Goal: Task Accomplishment & Management: Manage account settings

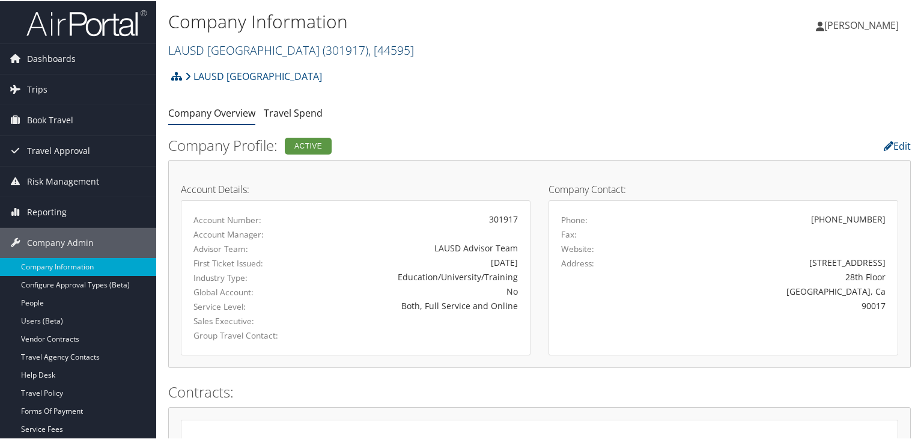
click at [257, 50] on link "LAUSD Los Angeles Unified School District ( 301917 ) , [ 44595 ]" at bounding box center [291, 49] width 246 height 16
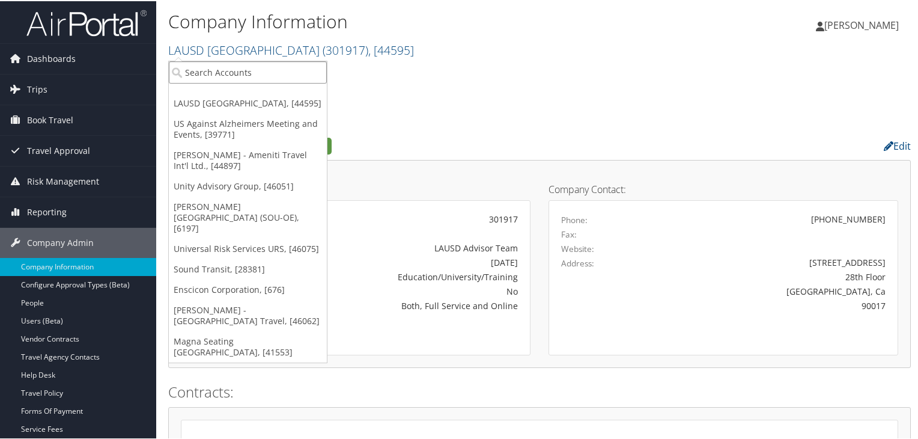
click at [255, 64] on input "search" at bounding box center [248, 71] width 158 height 22
type input "nucor tower"
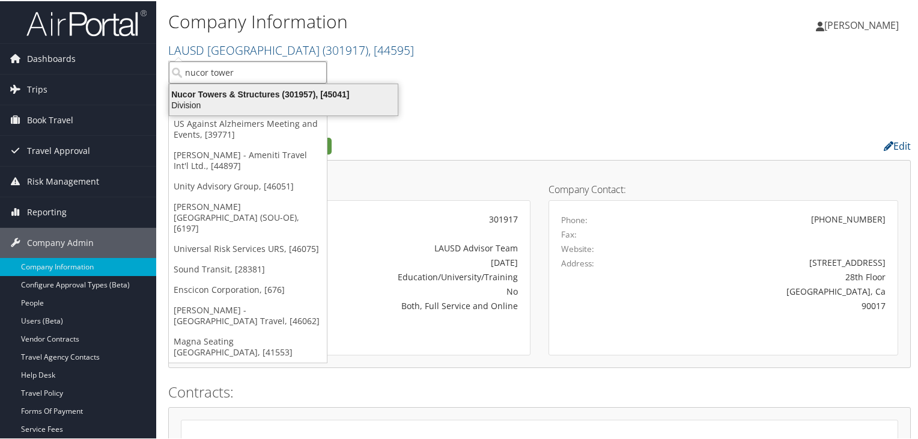
click at [300, 102] on div "Division" at bounding box center [283, 104] width 243 height 11
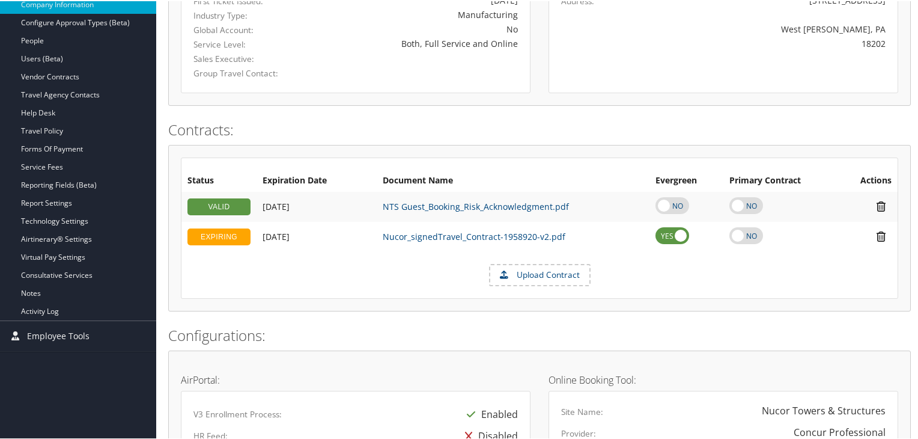
scroll to position [361, 0]
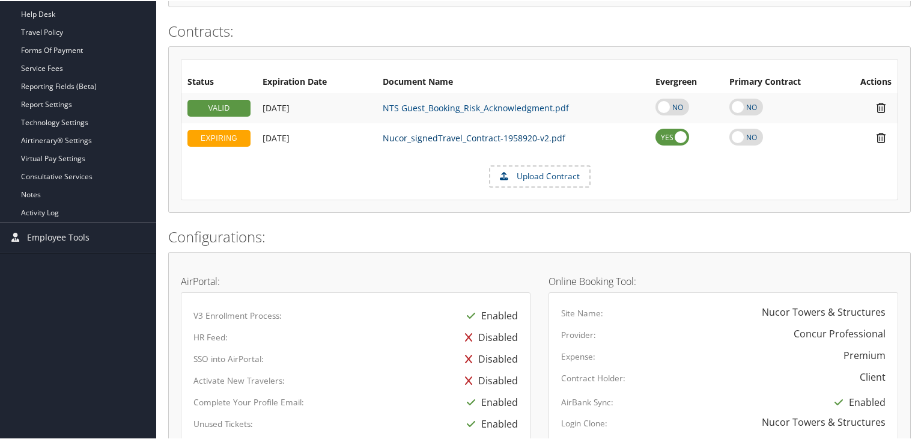
click at [436, 134] on link "Nucor_signedTravel_Contract-1958920-v2.pdf" at bounding box center [474, 136] width 183 height 11
click at [435, 98] on td "NTS Guest_Booking_Risk_Acknowledgment.pdf" at bounding box center [513, 107] width 273 height 30
click at [435, 103] on link "NTS Guest_Booking_Risk_Acknowledgment.pdf" at bounding box center [476, 106] width 186 height 11
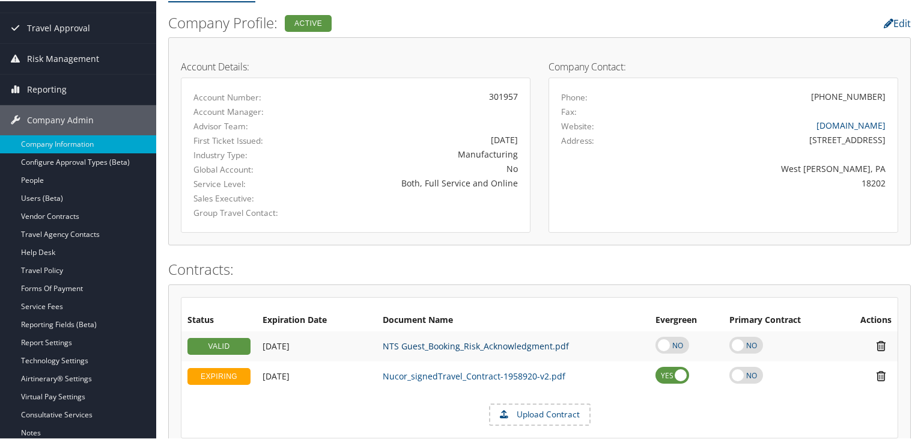
scroll to position [0, 0]
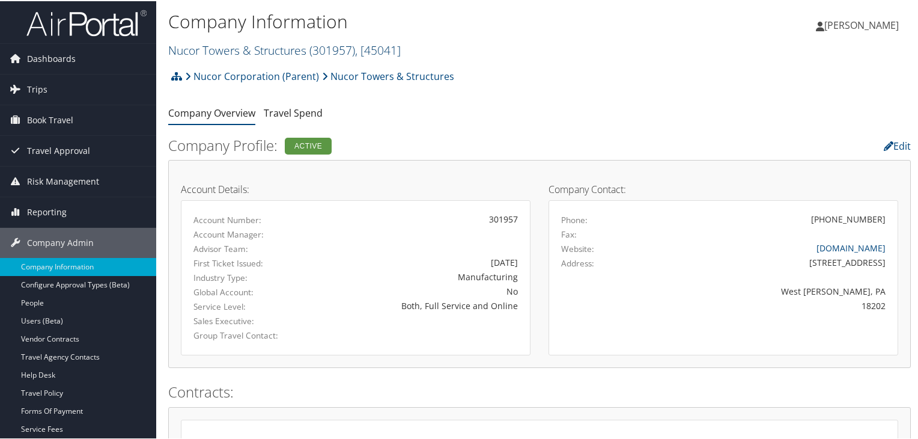
click at [257, 41] on link "Nucor Towers & Structures ( 301957 ) , [ 45041 ]" at bounding box center [284, 49] width 233 height 16
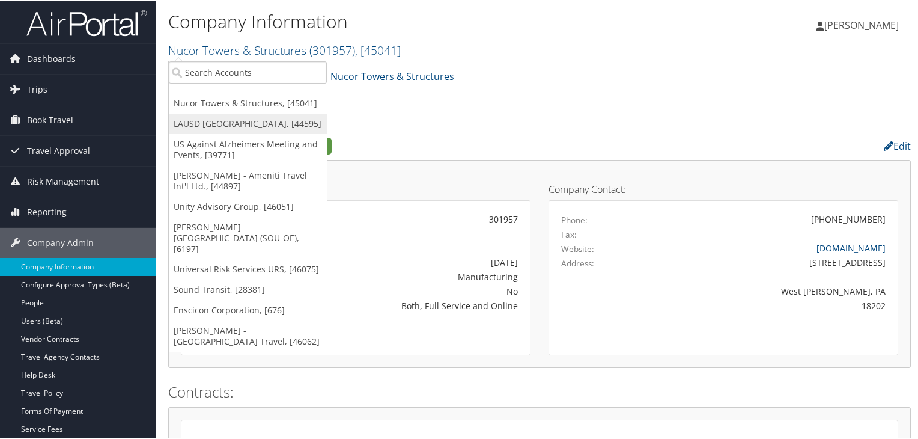
click at [267, 126] on link "LAUSD [GEOGRAPHIC_DATA], [44595]" at bounding box center [248, 122] width 158 height 20
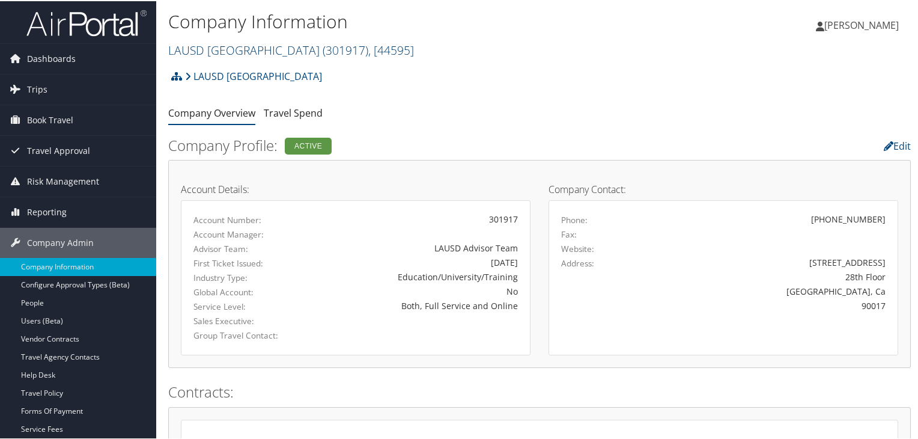
click at [297, 51] on link "LAUSD Los Angeles Unified School District ( 301917 ) , [ 44595 ]" at bounding box center [291, 49] width 246 height 16
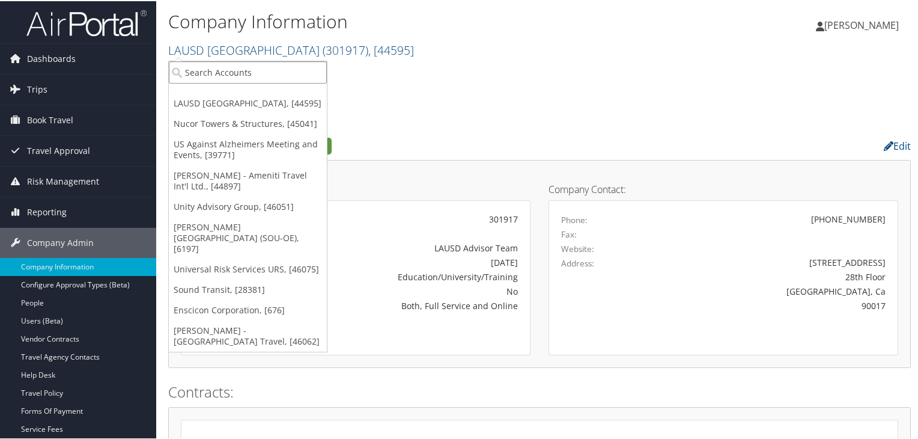
click at [232, 64] on input "search" at bounding box center [248, 71] width 158 height 22
type input "nuvia"
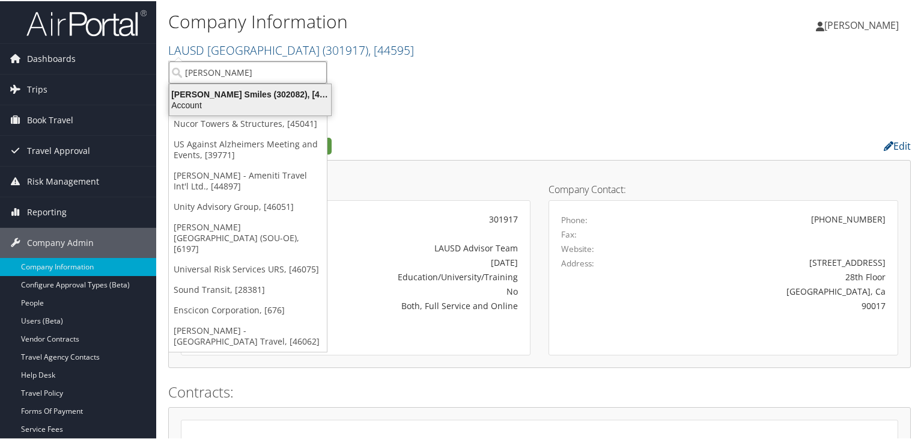
click at [251, 97] on div "Nuvia Smiles (302082), [46000]" at bounding box center [250, 93] width 176 height 11
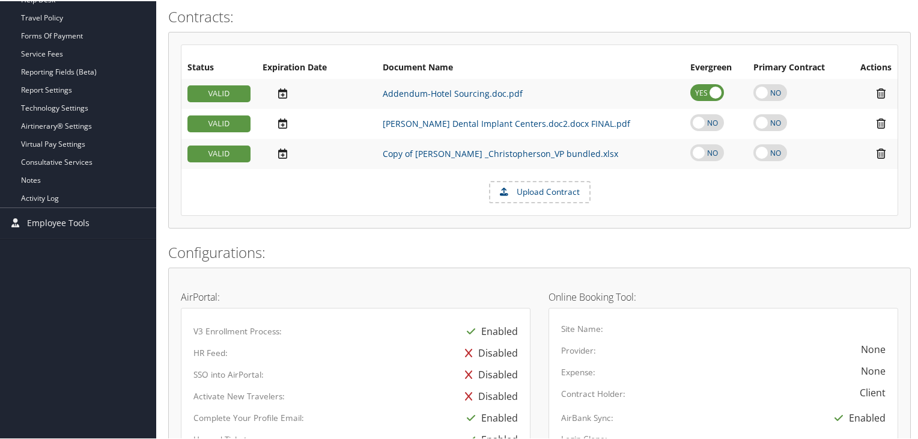
scroll to position [361, 0]
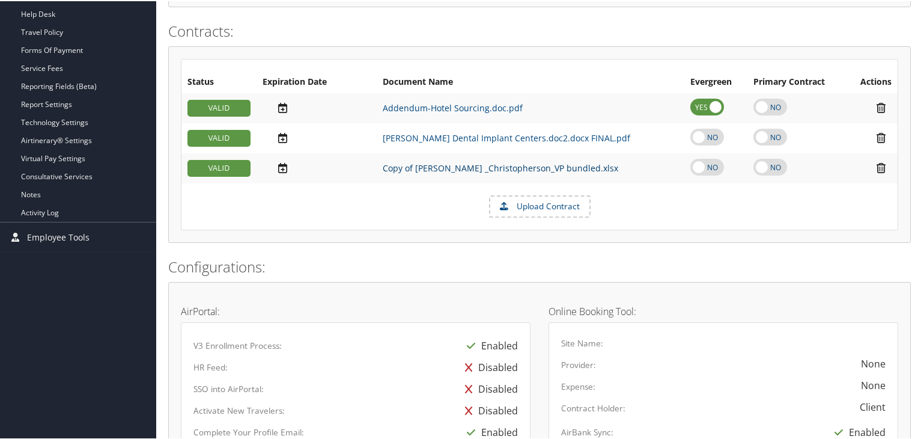
click at [418, 163] on link "Copy of Nuvia _Christopherson_VP bundled.xlsx" at bounding box center [501, 166] width 236 height 11
click at [485, 136] on link "Nuvia Dental Implant Centers.doc2.docx FINAL.pdf" at bounding box center [507, 136] width 248 height 11
click at [49, 66] on link "Service Fees" at bounding box center [78, 67] width 156 height 18
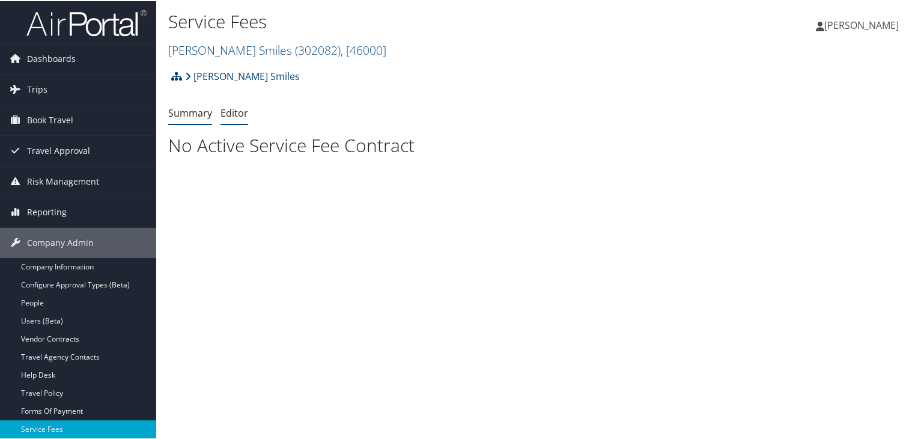
click at [228, 109] on link "Editor" at bounding box center [235, 111] width 28 height 13
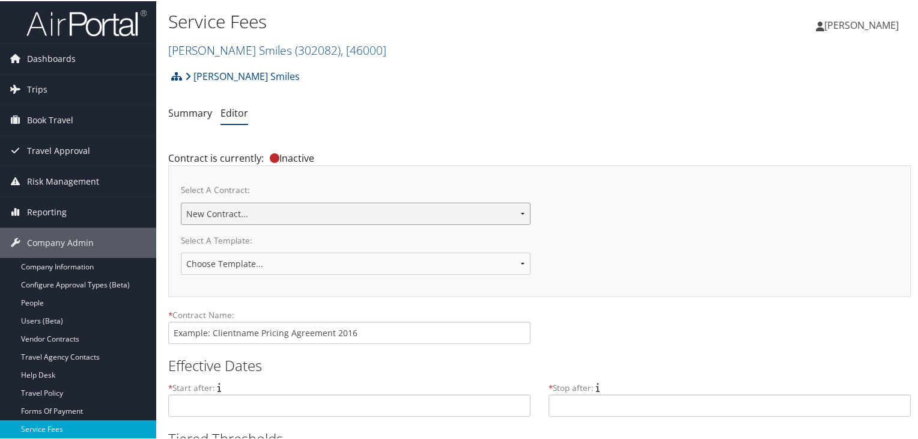
click at [264, 208] on select "Setline Health [PERSON_NAME] Smiles New Contract..." at bounding box center [356, 212] width 350 height 22
select select "23118"
click at [181, 201] on select "Setline Health Nuvia Smiles New Contract..." at bounding box center [356, 212] width 350 height 22
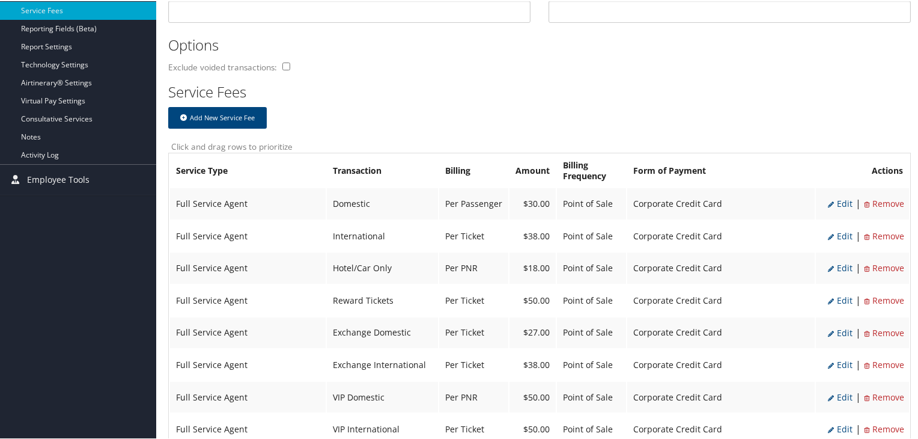
scroll to position [478, 0]
